Goal: Task Accomplishment & Management: Complete application form

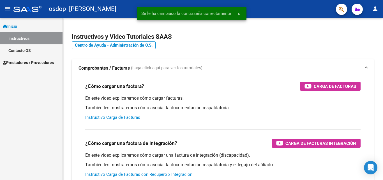
click at [53, 59] on span "Prestadores / Proveedores" at bounding box center [28, 62] width 51 height 6
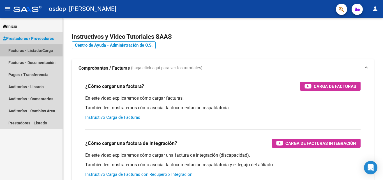
click at [45, 51] on link "Facturas - Listado/Carga" at bounding box center [31, 50] width 63 height 12
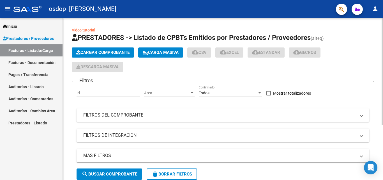
click at [97, 91] on input "Id" at bounding box center [108, 93] width 63 height 5
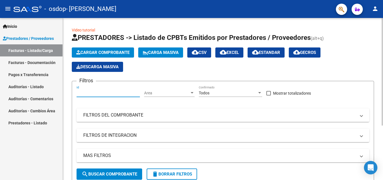
click at [117, 49] on button "Cargar Comprobante" at bounding box center [103, 52] width 62 height 10
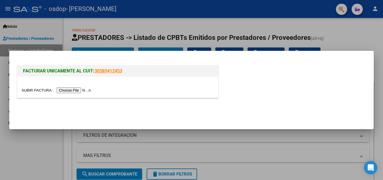
click at [71, 91] on input "file" at bounding box center [57, 90] width 71 height 6
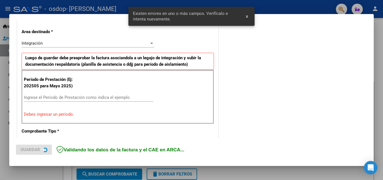
scroll to position [126, 0]
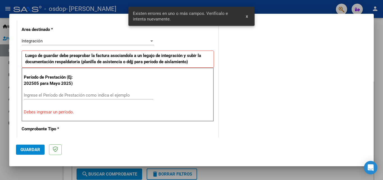
click at [73, 97] on input "Ingrese el Período de Prestación como indica el ejemplo" at bounding box center [89, 95] width 130 height 5
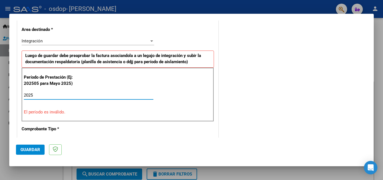
click at [73, 97] on input "2025" at bounding box center [89, 95] width 130 height 5
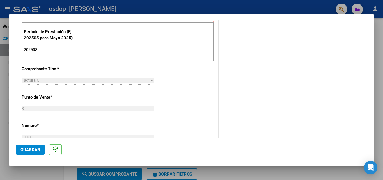
scroll to position [183, 0]
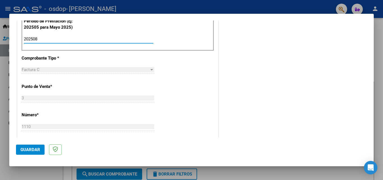
type input "202508"
click at [103, 68] on div "Factura C" at bounding box center [86, 69] width 128 height 5
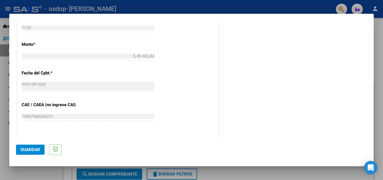
scroll to position [295, 0]
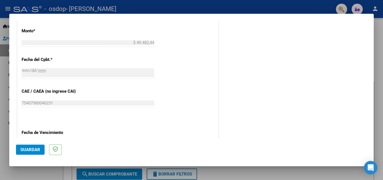
click at [250, 177] on div at bounding box center [191, 90] width 383 height 180
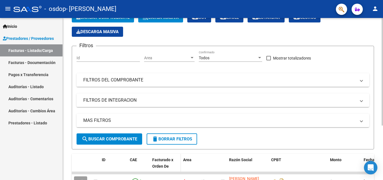
scroll to position [0, 0]
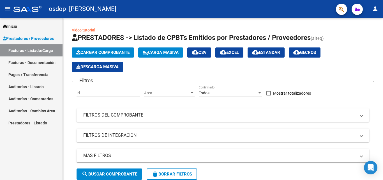
click at [29, 61] on link "Facturas - Documentación" at bounding box center [31, 62] width 63 height 12
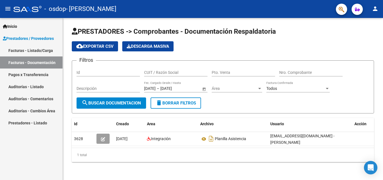
click at [32, 47] on link "Facturas - Listado/Carga" at bounding box center [31, 50] width 63 height 12
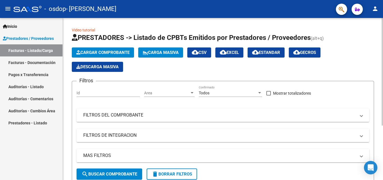
click at [107, 49] on button "Cargar Comprobante" at bounding box center [103, 52] width 62 height 10
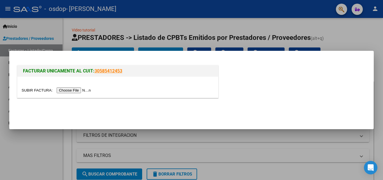
click at [75, 87] on input "file" at bounding box center [57, 90] width 71 height 6
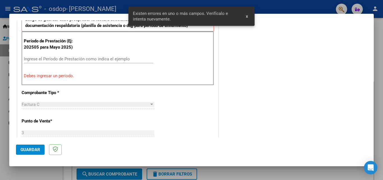
scroll to position [126, 0]
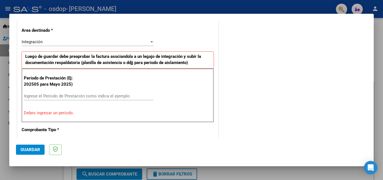
click at [65, 96] on input "Ingrese el Período de Prestación como indica el ejemplo" at bounding box center [89, 95] width 130 height 5
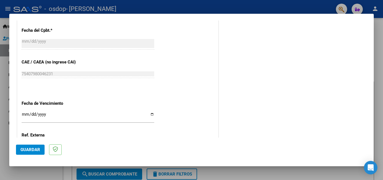
scroll to position [377, 0]
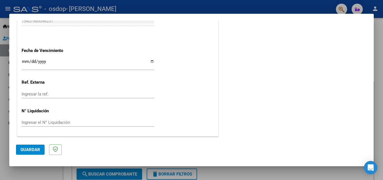
type input "202508"
click at [22, 62] on input "Ingresar la fecha" at bounding box center [88, 63] width 133 height 9
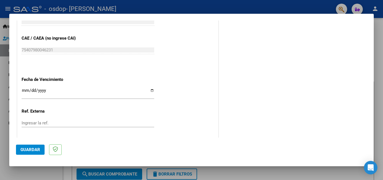
scroll to position [349, 0]
click at [28, 88] on input "Ingresar la fecha" at bounding box center [88, 91] width 133 height 9
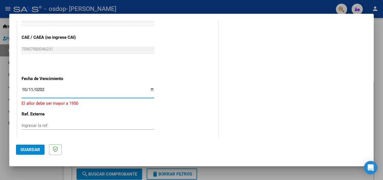
type input "[DATE]"
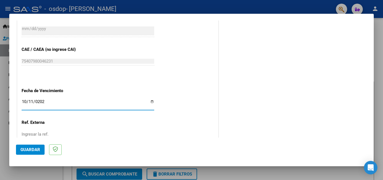
scroll to position [377, 0]
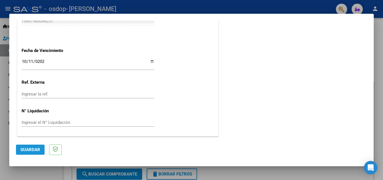
click at [34, 148] on span "Guardar" at bounding box center [30, 149] width 20 height 5
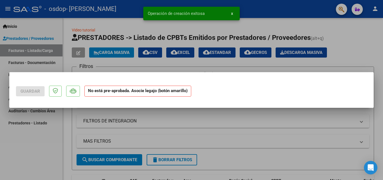
scroll to position [0, 0]
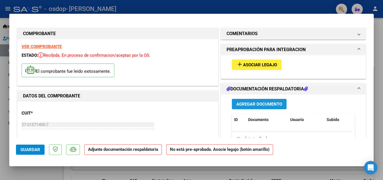
click at [245, 105] on span "Agregar Documento" at bounding box center [259, 104] width 46 height 5
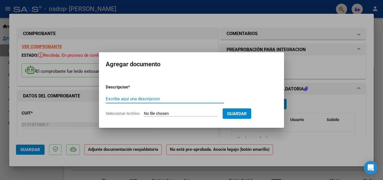
click at [158, 111] on input "Seleccionar Archivo" at bounding box center [181, 113] width 74 height 5
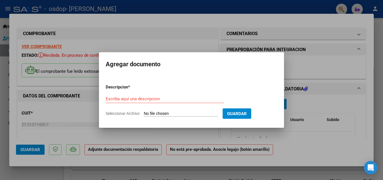
type input "C:\fakepath\PlanillaAgostoTiziano.pdf"
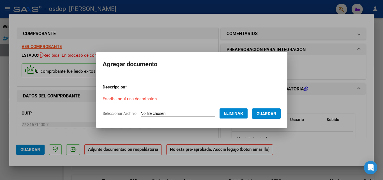
click at [268, 114] on span "Guardar" at bounding box center [267, 113] width 20 height 5
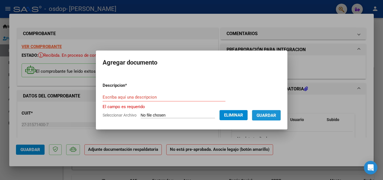
click at [269, 116] on span "Guardar" at bounding box center [267, 115] width 20 height 5
click at [152, 96] on input "Escriba aquí una descripcion" at bounding box center [164, 97] width 123 height 5
click at [149, 99] on input "Escriba aquí una descripcion" at bounding box center [164, 97] width 123 height 5
click at [135, 98] on input "Escriba aquí una descripcion" at bounding box center [164, 97] width 123 height 5
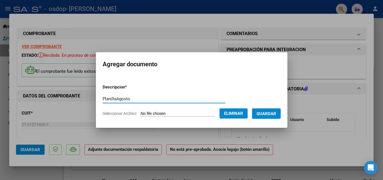
type input "PlanillaAgosto"
click at [281, 115] on button "Guardar" at bounding box center [266, 113] width 29 height 10
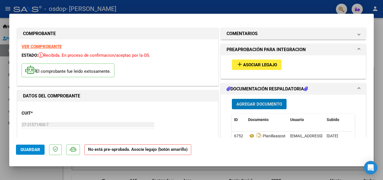
click at [253, 64] on span "Asociar Legajo" at bounding box center [260, 64] width 34 height 5
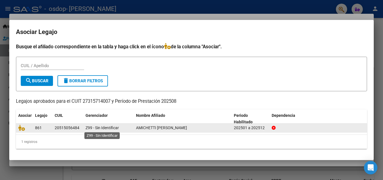
click at [95, 127] on span "Z99 - Sin Identificar" at bounding box center [102, 127] width 33 height 4
click at [33, 128] on datatable-body-cell at bounding box center [24, 127] width 17 height 9
click at [61, 125] on div "20515056484" at bounding box center [67, 128] width 25 height 6
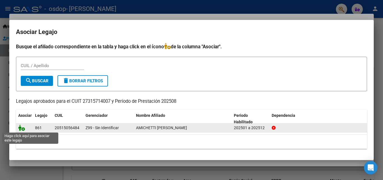
click at [22, 128] on icon at bounding box center [21, 128] width 7 height 6
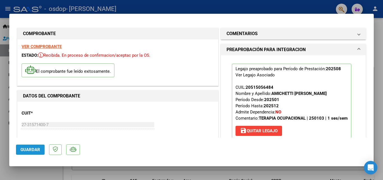
click at [38, 146] on button "Guardar" at bounding box center [30, 149] width 29 height 10
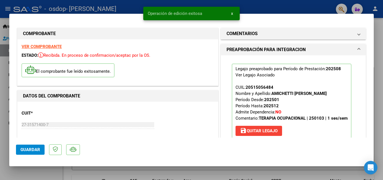
click at [37, 170] on div at bounding box center [191, 90] width 383 height 180
type input "$ 0,00"
